Goal: Check status: Check status

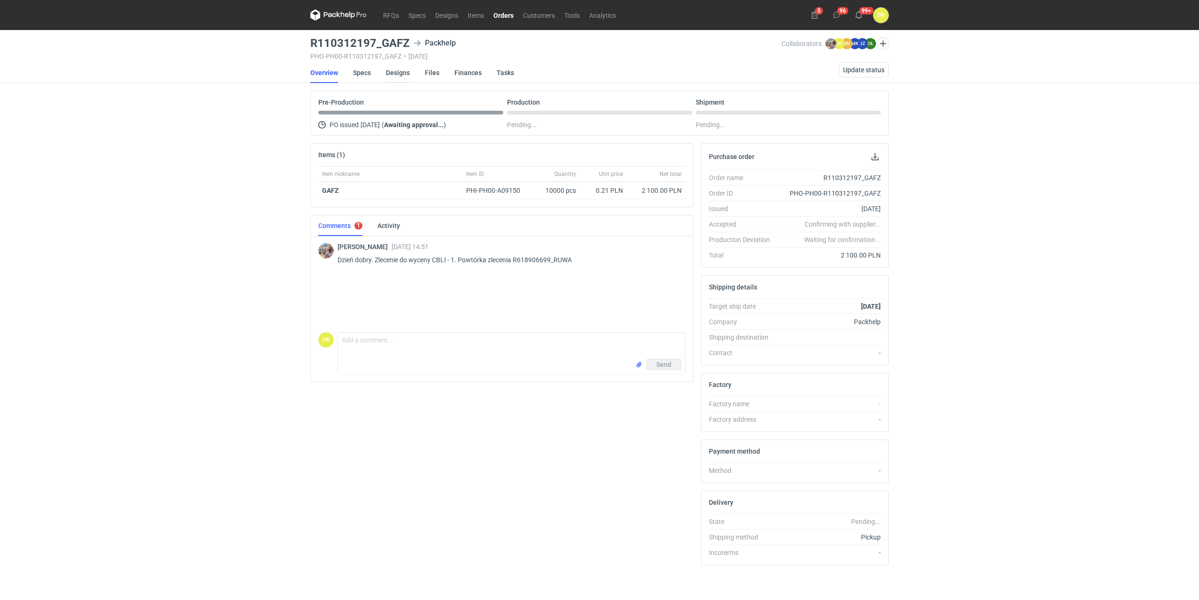
click at [394, 74] on link "Designs" at bounding box center [398, 72] width 24 height 21
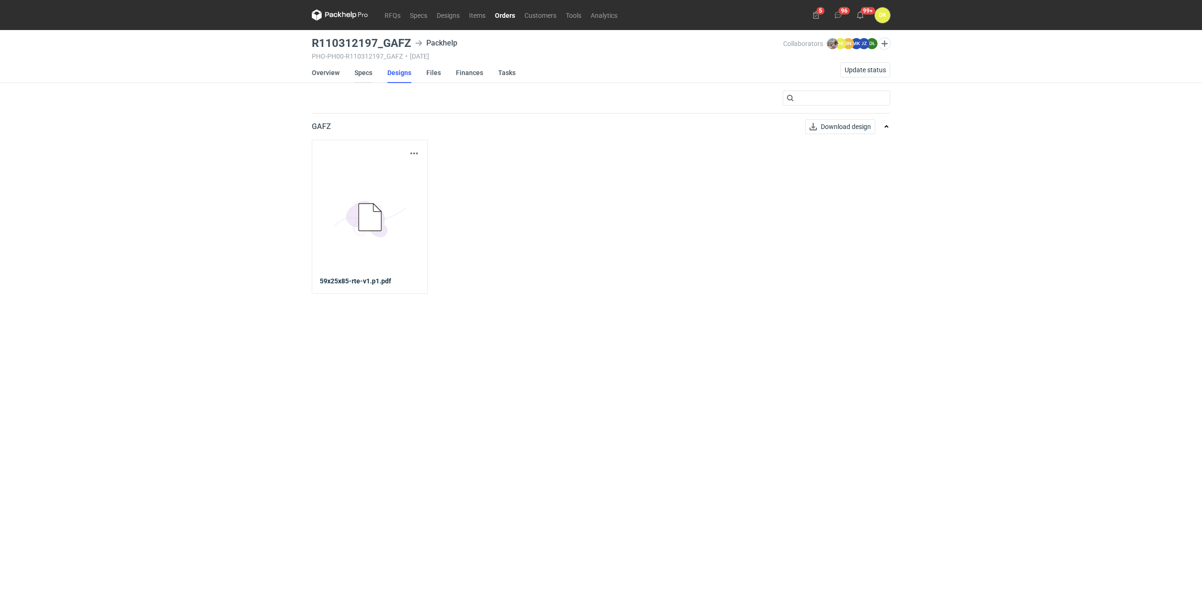
click at [366, 70] on link "Specs" at bounding box center [363, 72] width 18 height 21
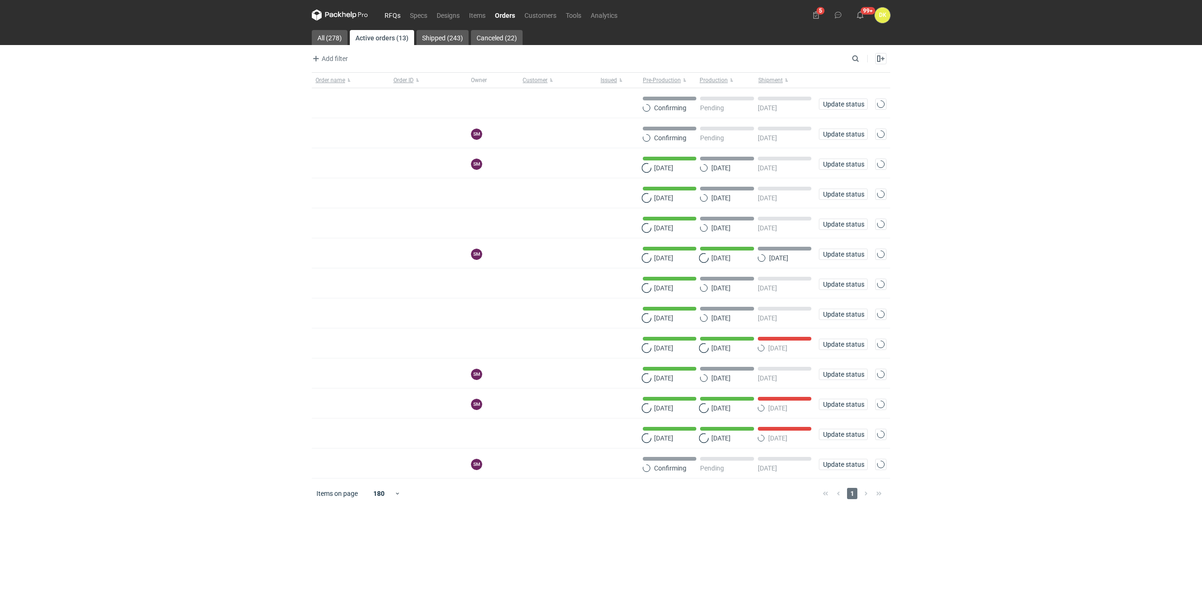
click at [394, 20] on link "RFQs" at bounding box center [392, 14] width 25 height 11
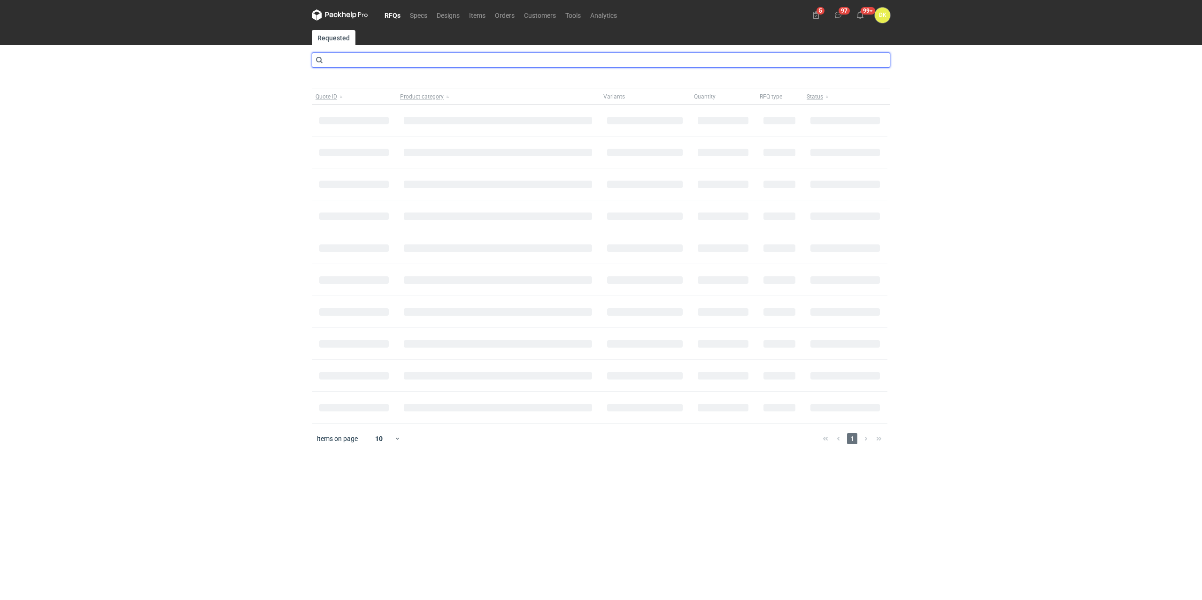
click at [331, 62] on input "text" at bounding box center [601, 60] width 578 height 15
type input "CBKL"
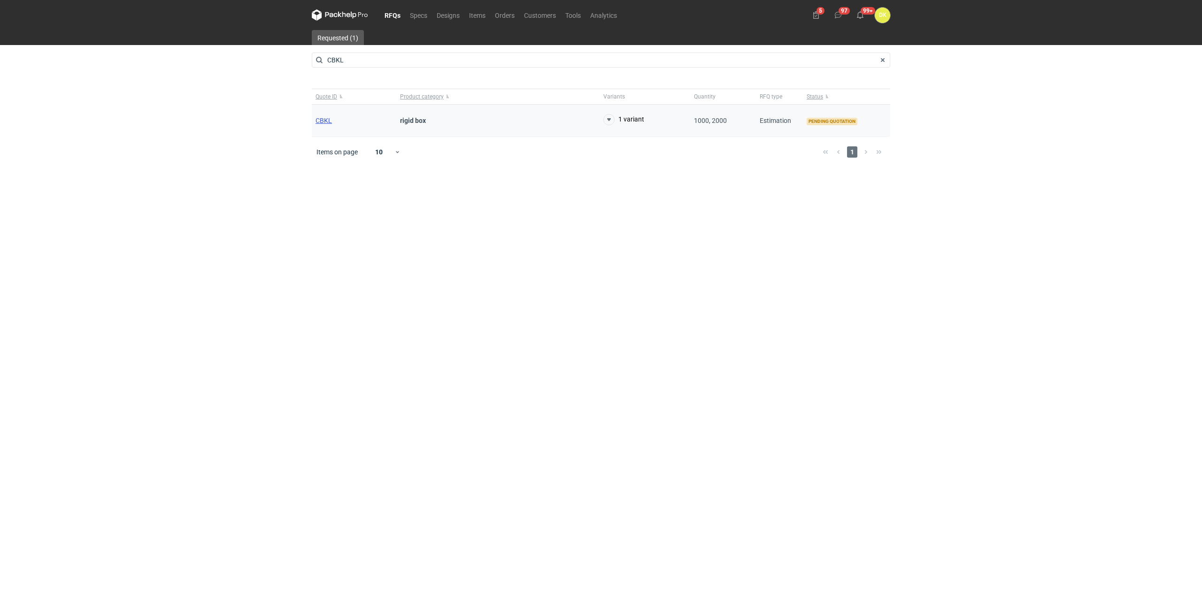
click at [325, 122] on span "CBKL" at bounding box center [323, 121] width 16 height 8
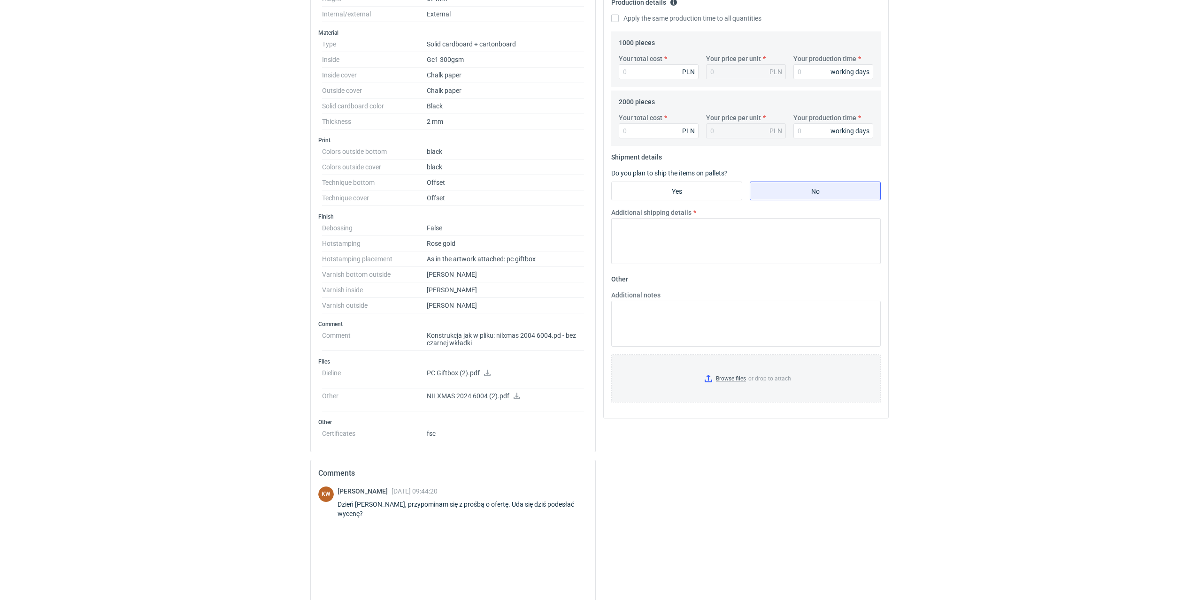
scroll to position [286, 0]
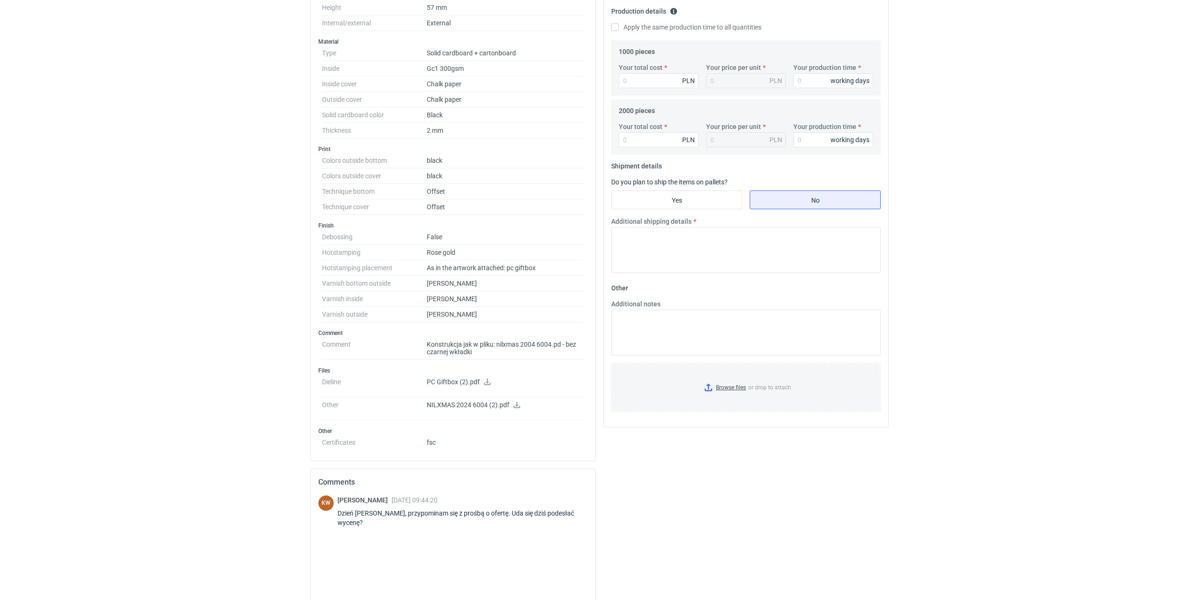
click at [514, 406] on icon at bounding box center [517, 405] width 7 height 7
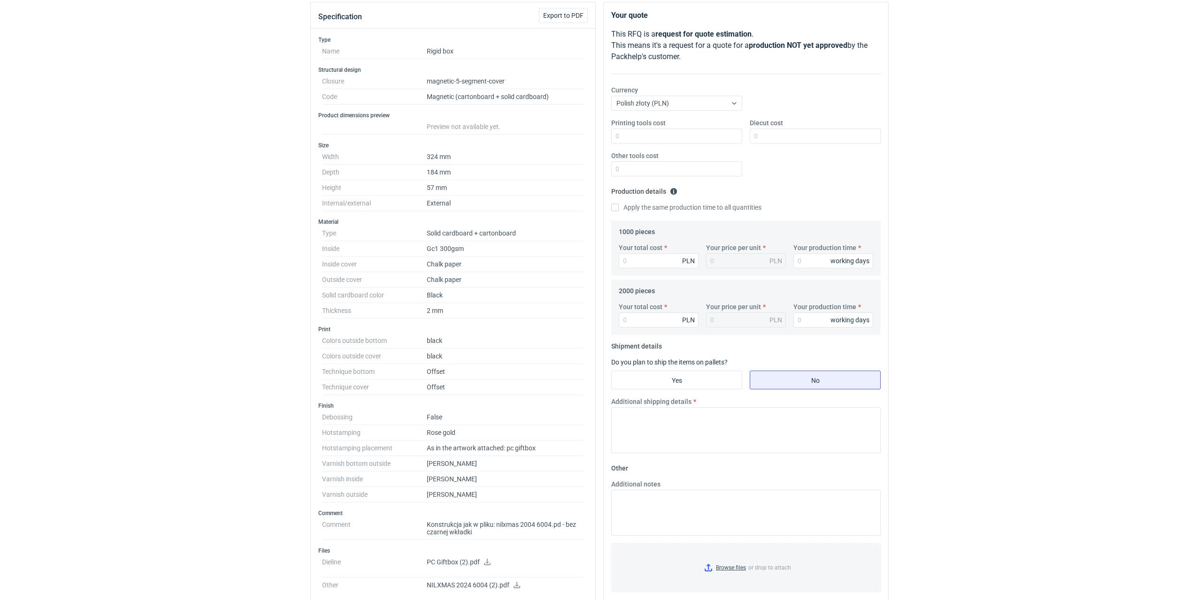
scroll to position [0, 0]
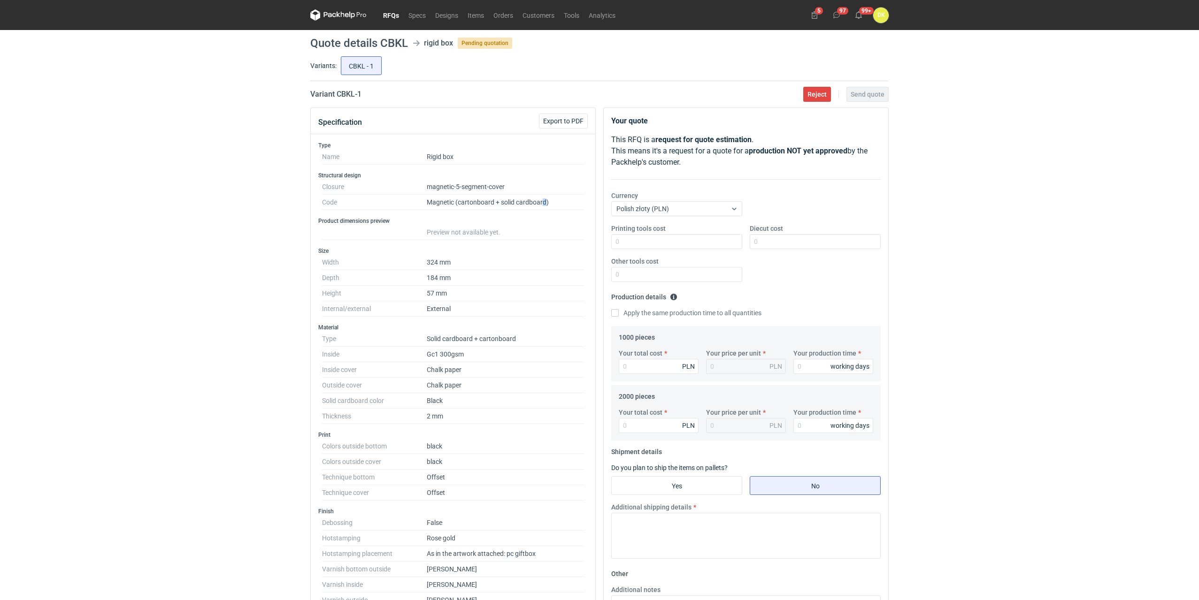
click at [546, 205] on dd "Magnetic (cartonboard + solid cardboard)" at bounding box center [505, 202] width 157 height 15
click at [577, 306] on dd "External" at bounding box center [505, 308] width 157 height 15
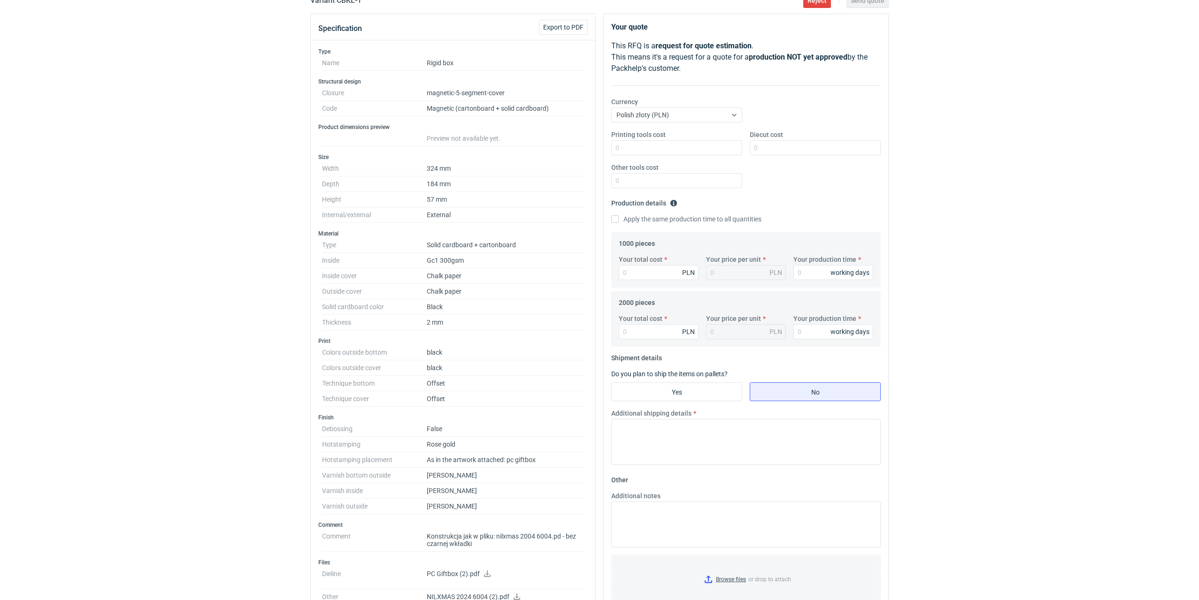
scroll to position [141, 0]
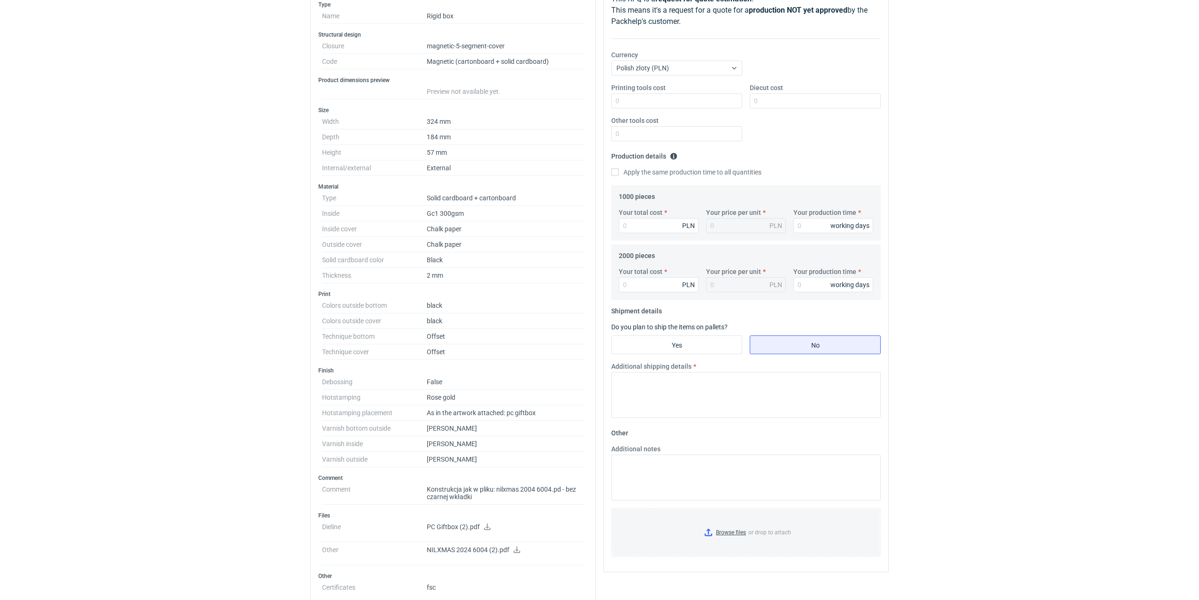
click at [487, 526] on icon at bounding box center [487, 527] width 8 height 7
click at [484, 445] on dd "[PERSON_NAME]" at bounding box center [505, 444] width 157 height 15
click at [488, 529] on icon at bounding box center [487, 527] width 8 height 7
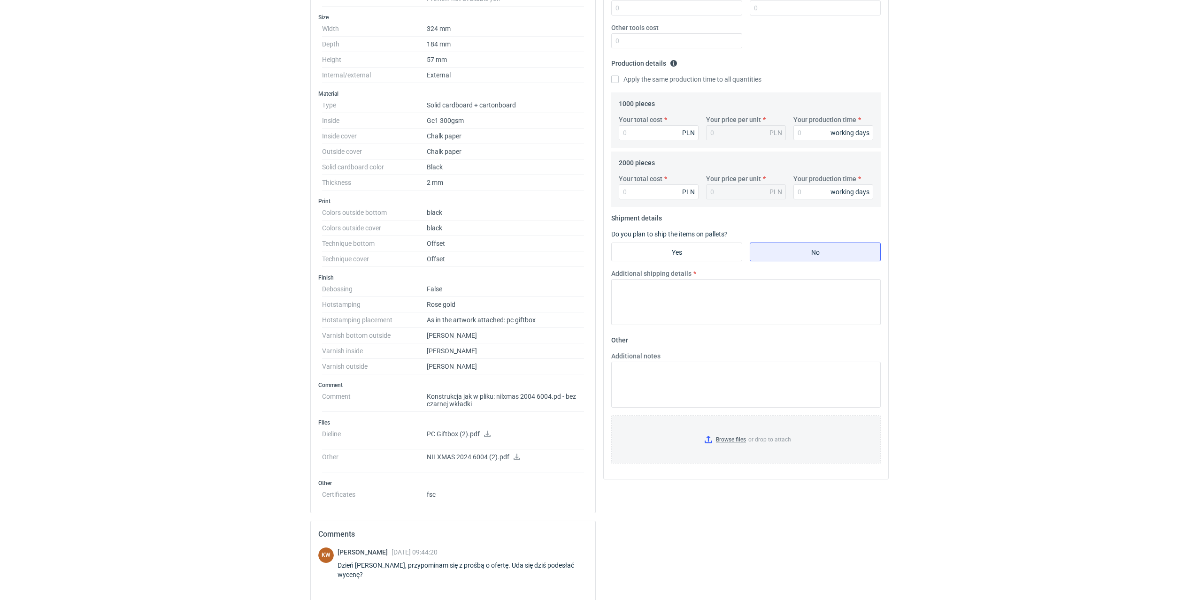
scroll to position [235, 0]
click at [485, 366] on dd "[PERSON_NAME]" at bounding box center [505, 365] width 157 height 15
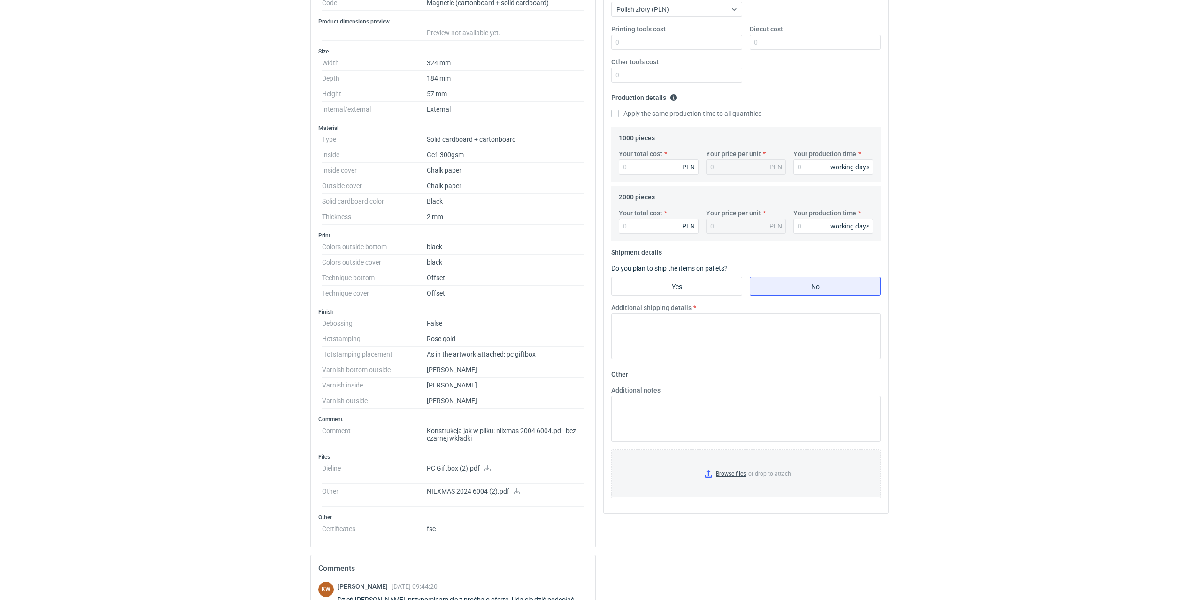
scroll to position [192, 0]
